Goal: Task Accomplishment & Management: Complete application form

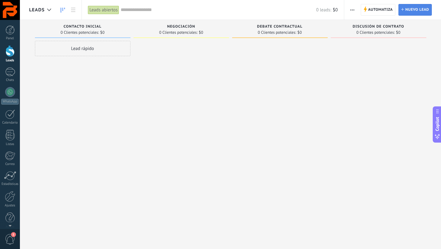
click at [423, 12] on span "Nuevo lead" at bounding box center [417, 9] width 24 height 11
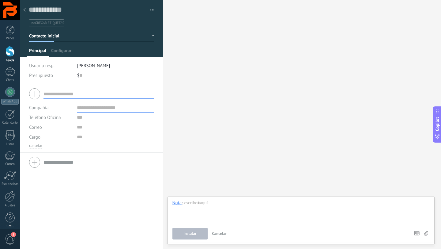
click at [87, 40] on button "Contacto inicial" at bounding box center [91, 35] width 125 height 11
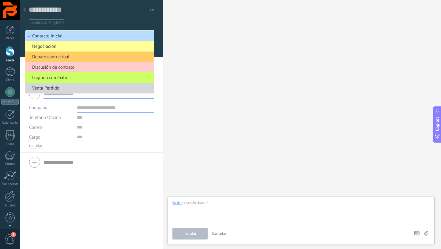
click at [88, 34] on span "Contacto inicial" at bounding box center [88, 36] width 127 height 6
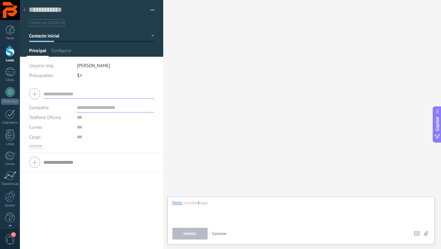
click at [67, 92] on input "text" at bounding box center [98, 94] width 111 height 10
